Goal: Information Seeking & Learning: Learn about a topic

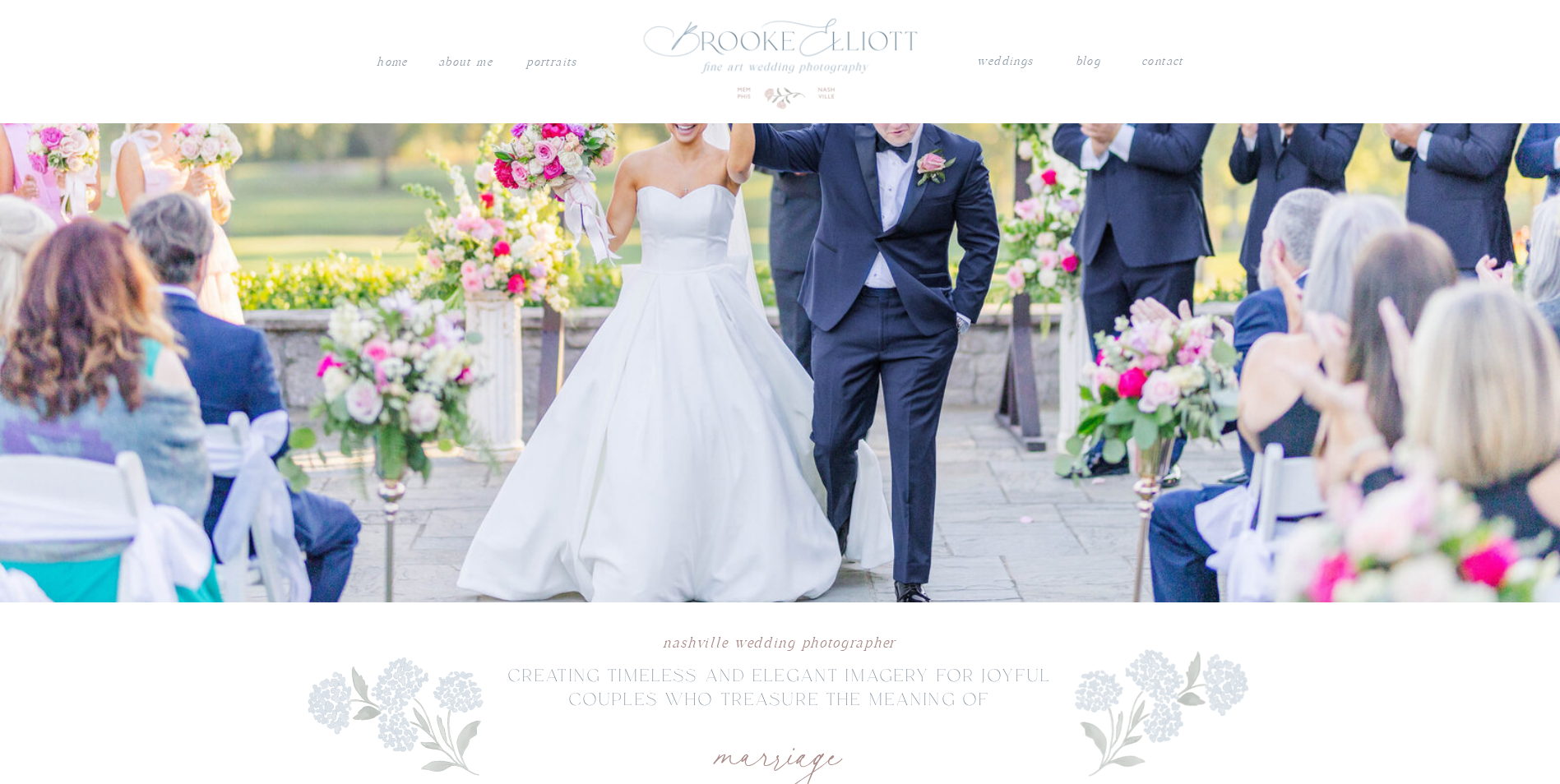
click at [467, 62] on nav "About me" at bounding box center [466, 62] width 58 height 22
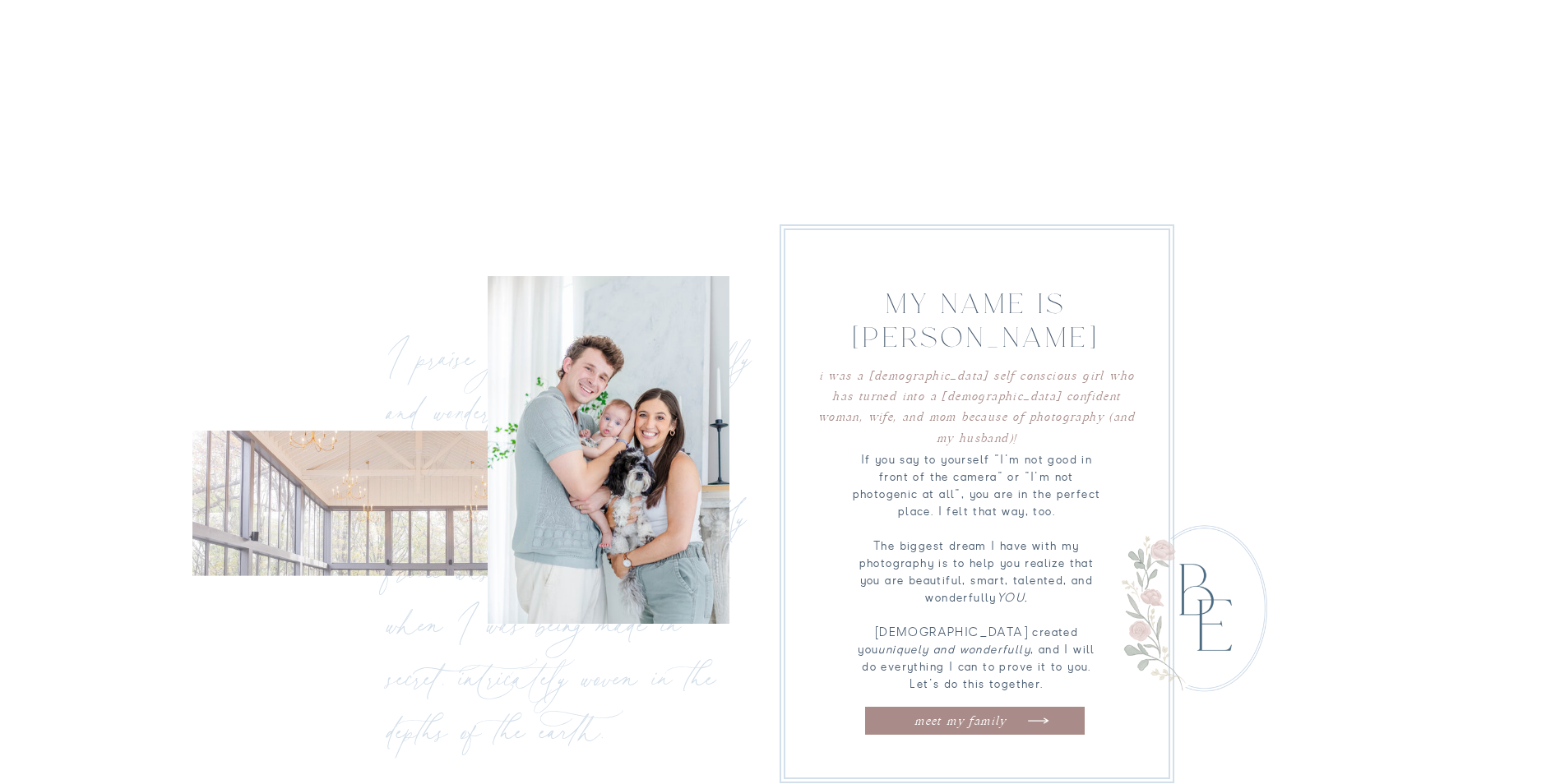
scroll to position [904, 0]
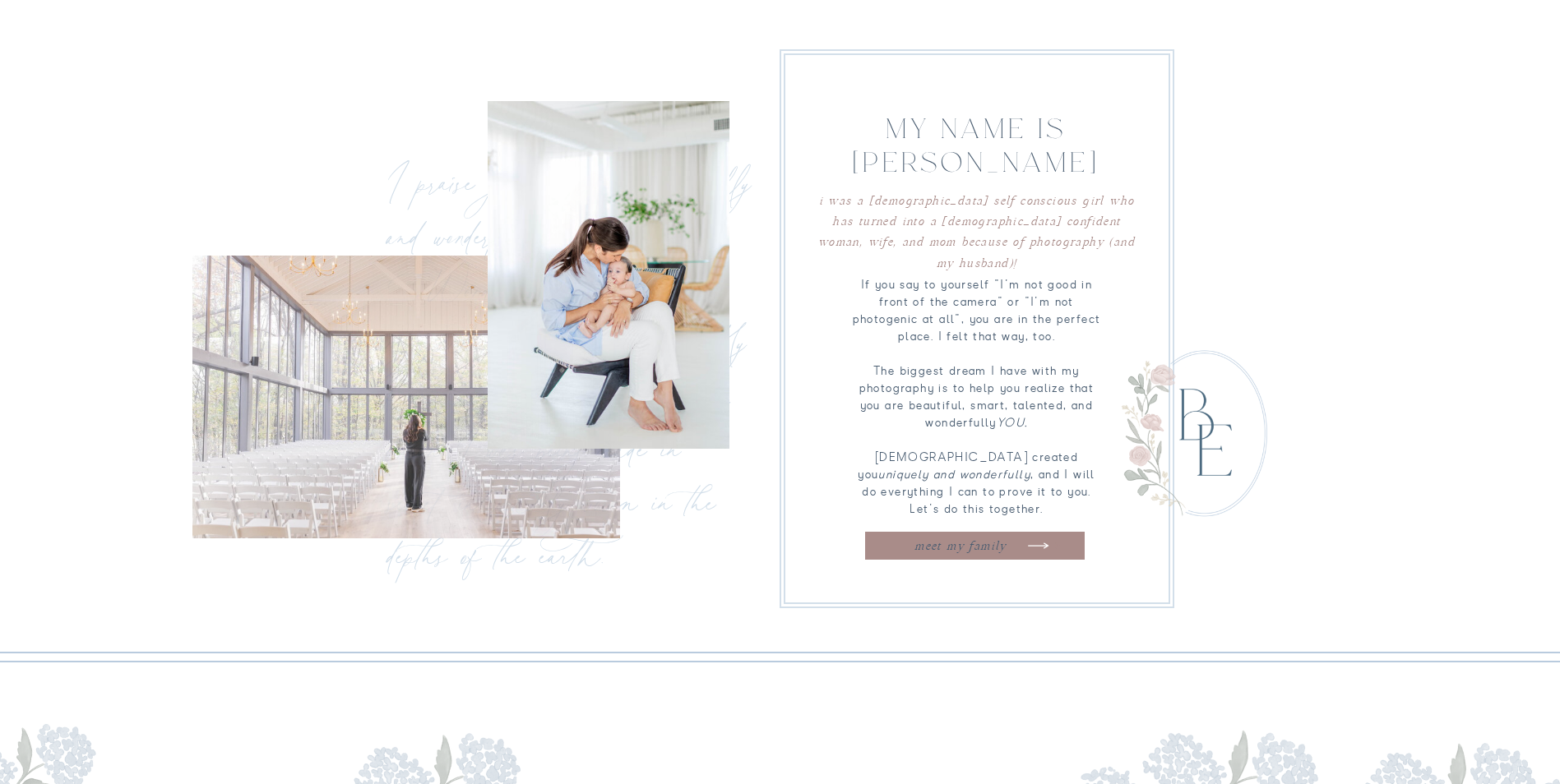
click at [957, 548] on nav "meet my family" at bounding box center [960, 543] width 164 height 16
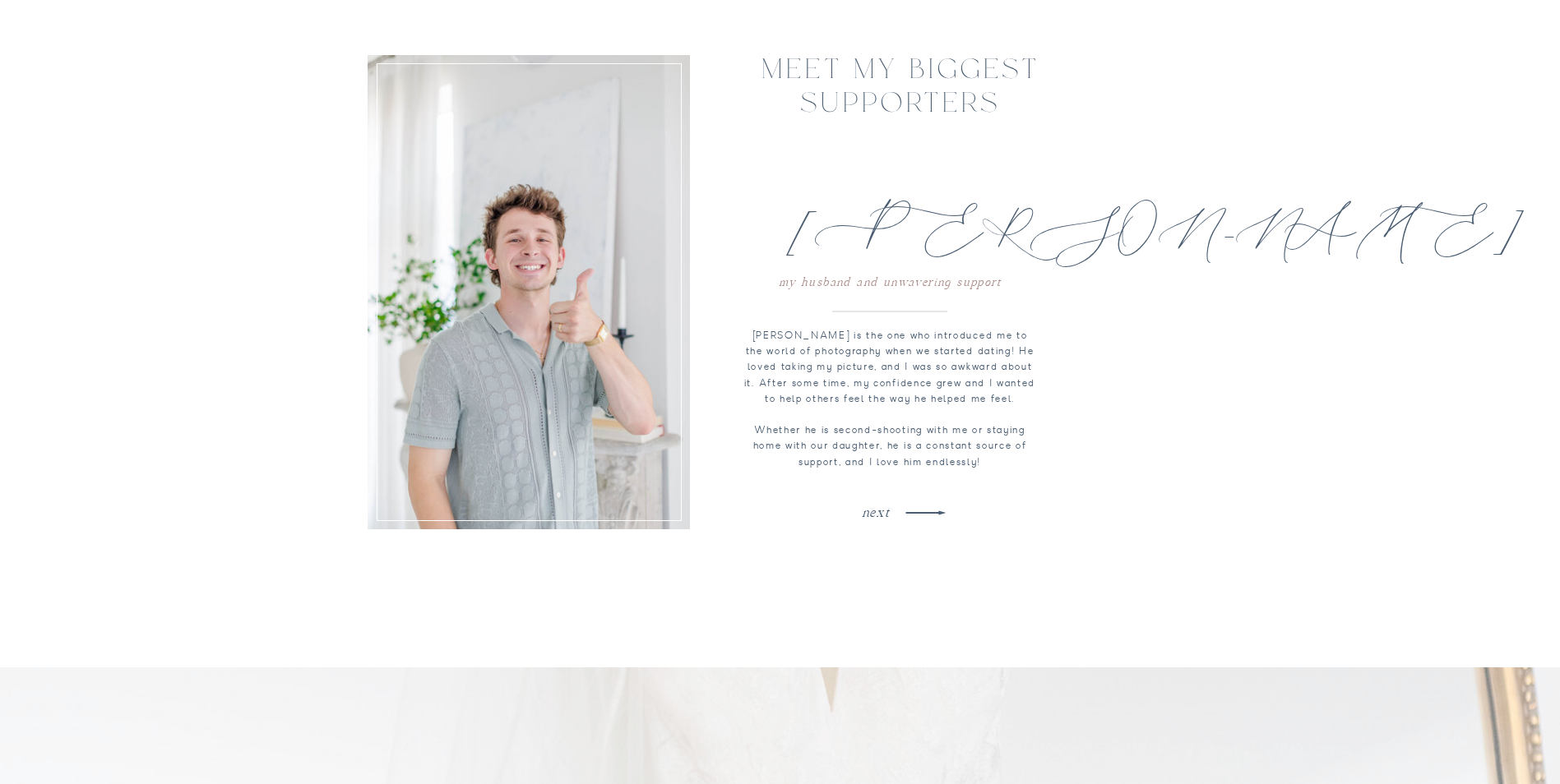
scroll to position [1929, 0]
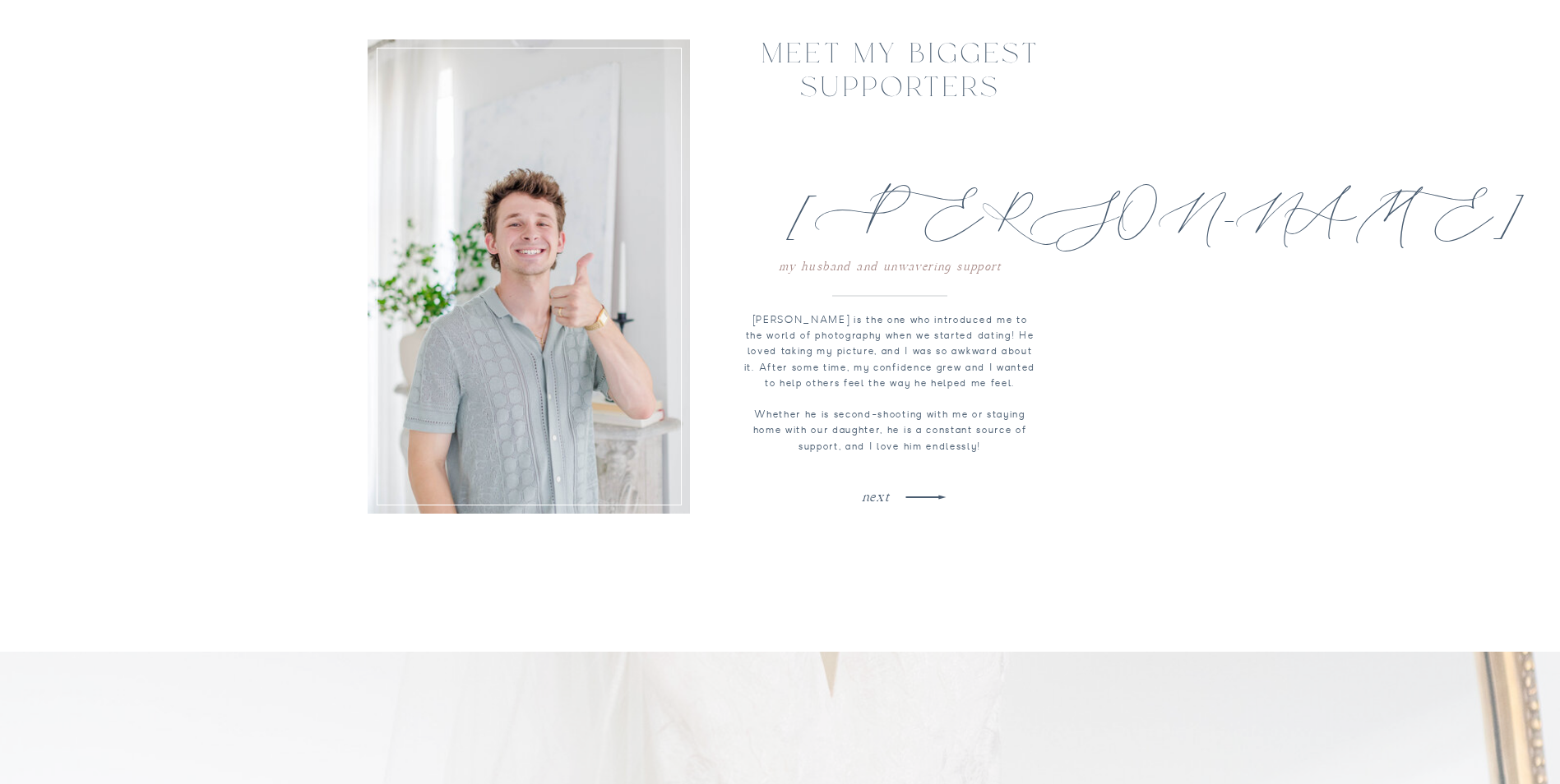
click at [928, 499] on icon at bounding box center [925, 497] width 53 height 53
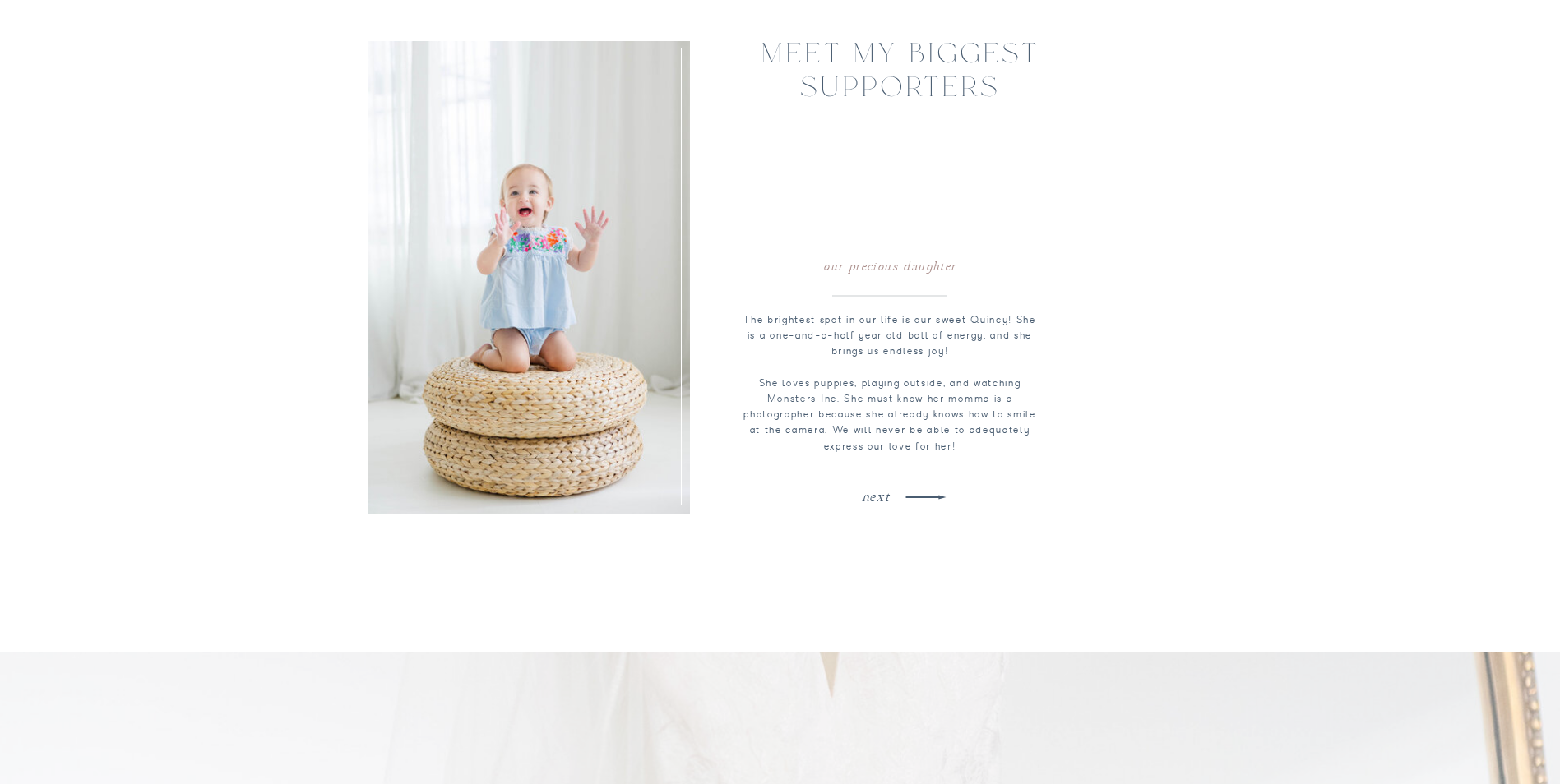
click at [928, 499] on icon at bounding box center [925, 497] width 53 height 53
